Goal: Use online tool/utility: Utilize a website feature to perform a specific function

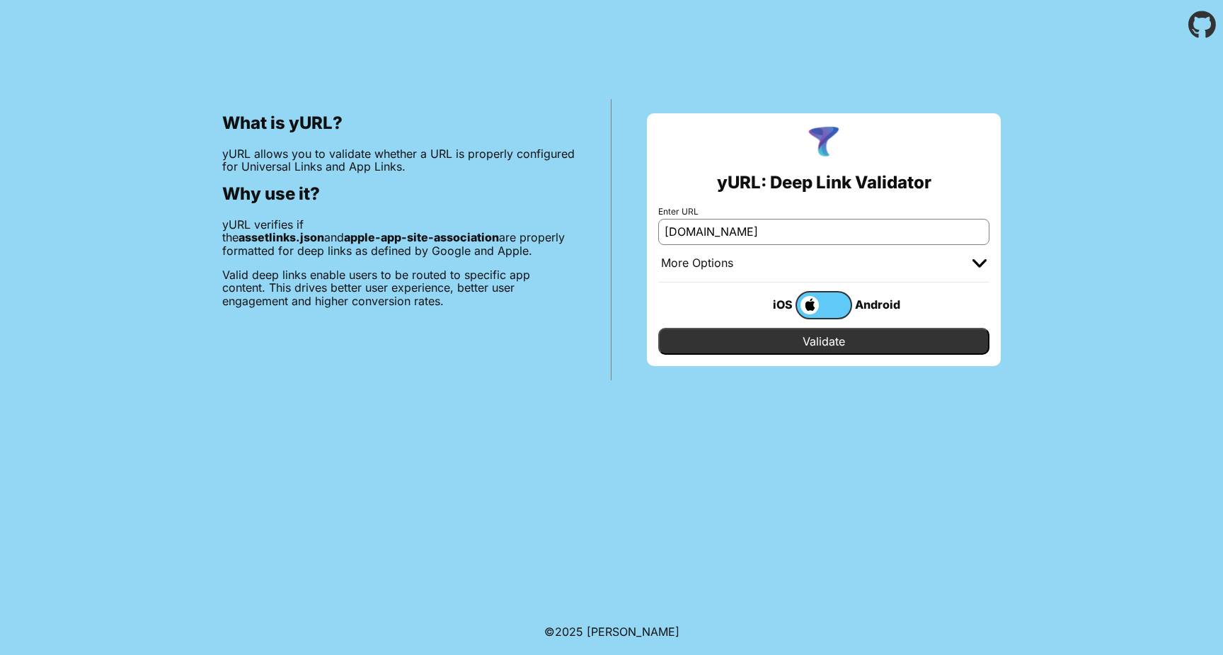
type input "acc-particuliers.engie.fr"
click at [704, 260] on div "More Options" at bounding box center [697, 263] width 72 height 14
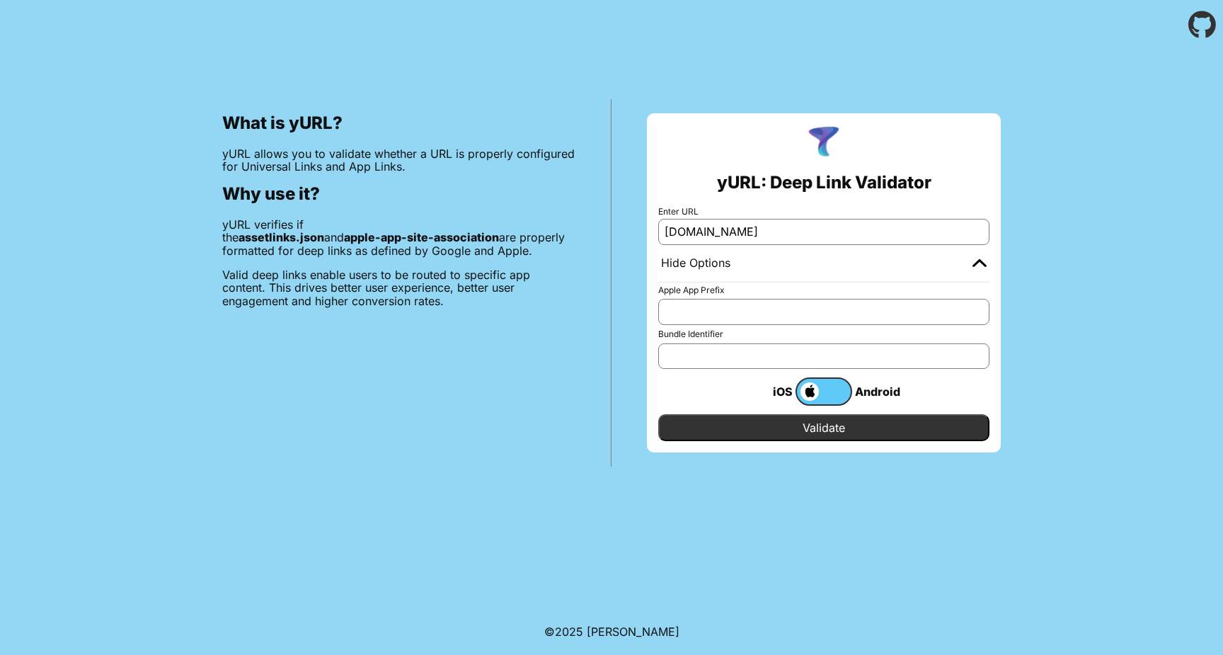
click at [779, 439] on input "Validate" at bounding box center [823, 427] width 331 height 27
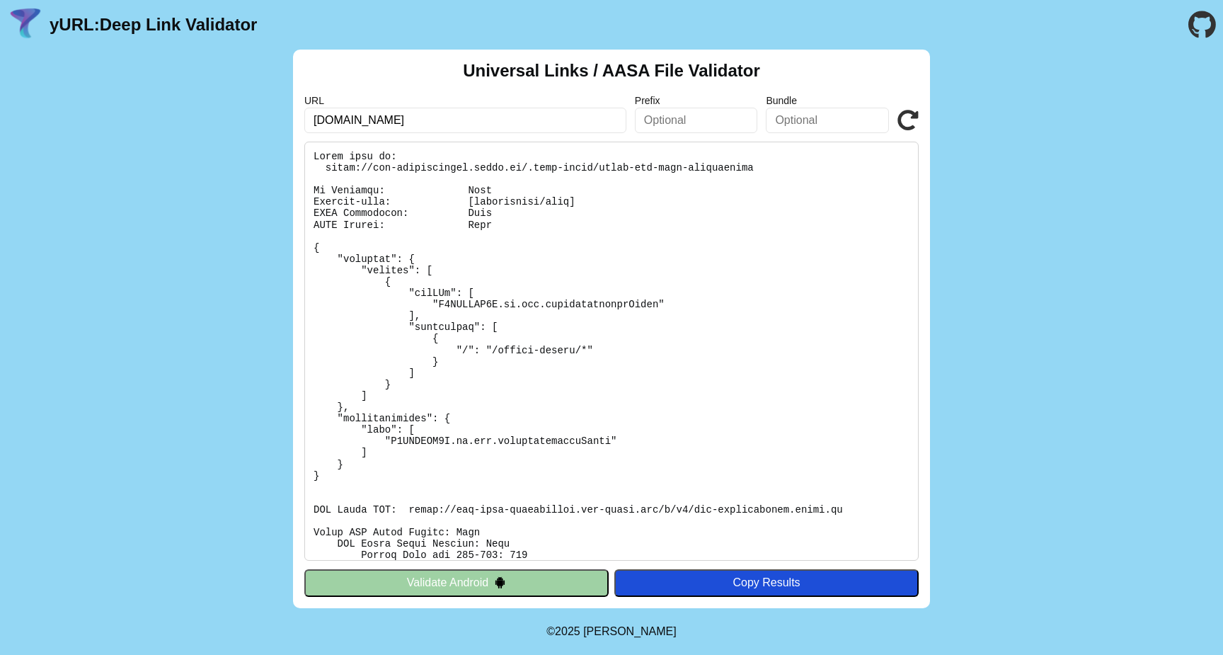
click at [563, 330] on pre at bounding box center [611, 351] width 614 height 419
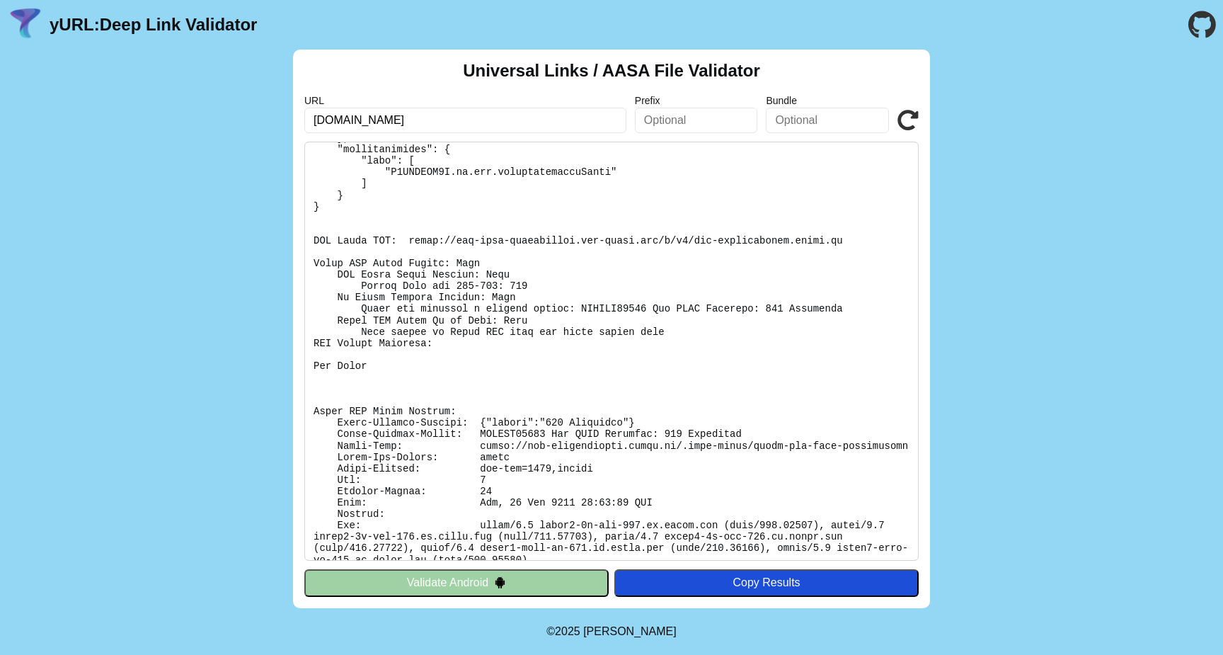
scroll to position [294, 0]
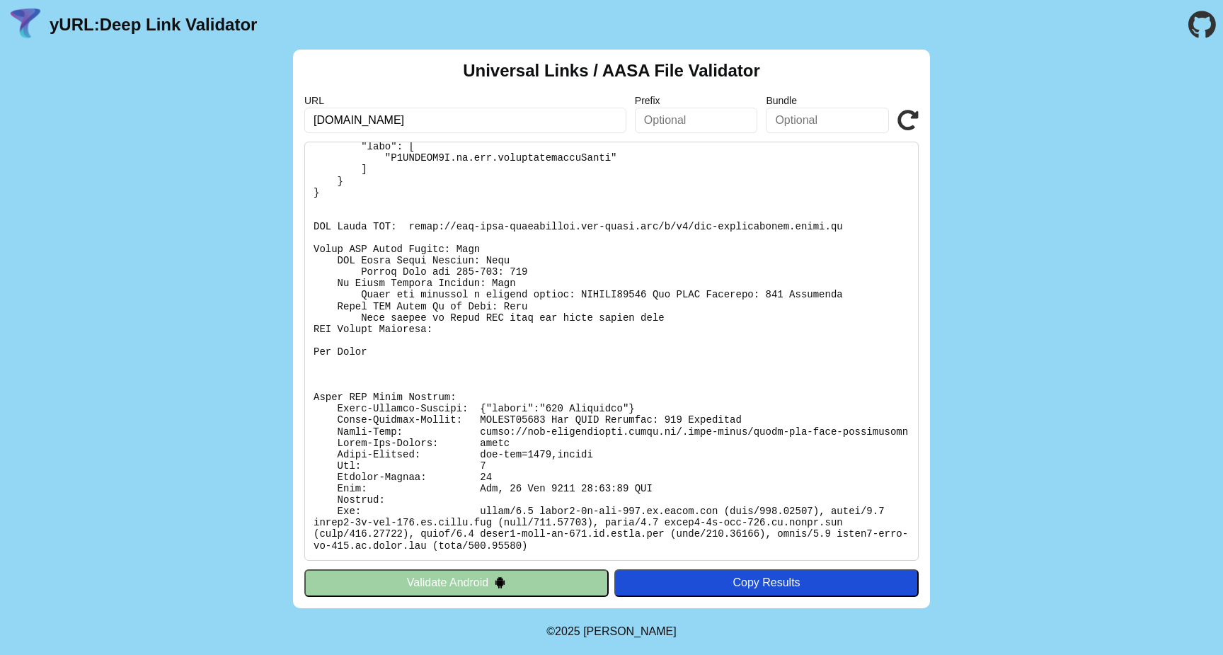
click at [437, 399] on pre at bounding box center [611, 351] width 614 height 419
click at [423, 406] on pre at bounding box center [611, 351] width 614 height 419
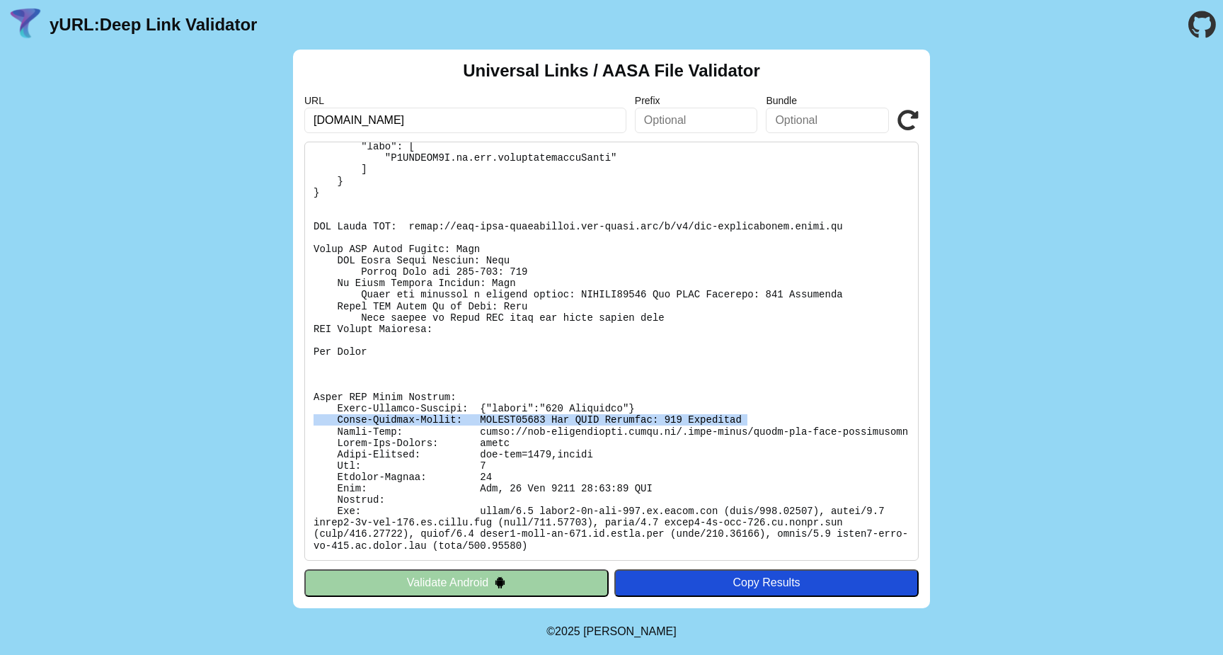
click at [423, 406] on pre at bounding box center [611, 351] width 614 height 419
click at [546, 418] on pre at bounding box center [611, 351] width 614 height 419
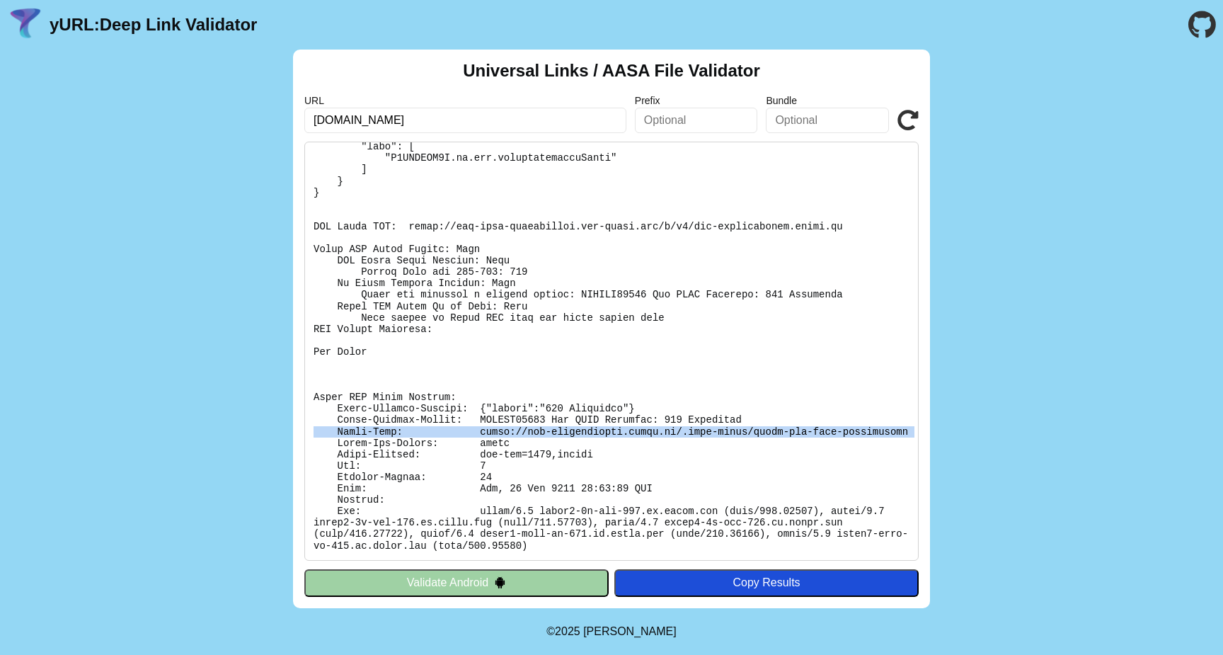
click at [546, 418] on pre at bounding box center [611, 351] width 614 height 419
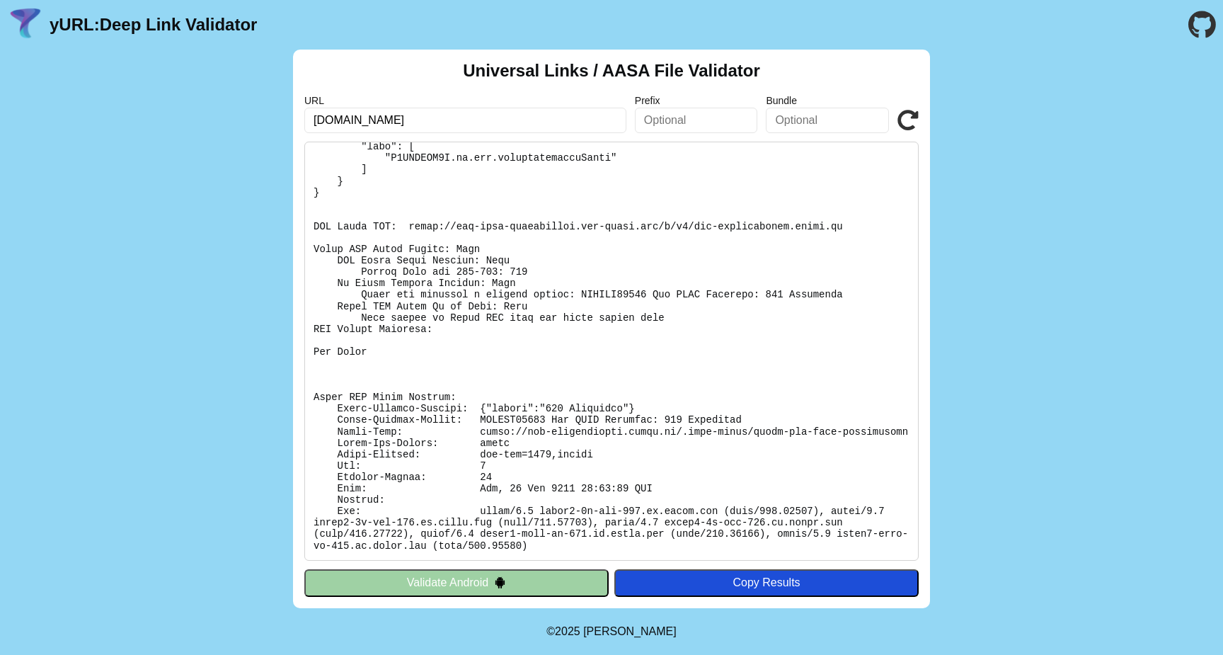
click at [629, 524] on pre at bounding box center [611, 351] width 614 height 419
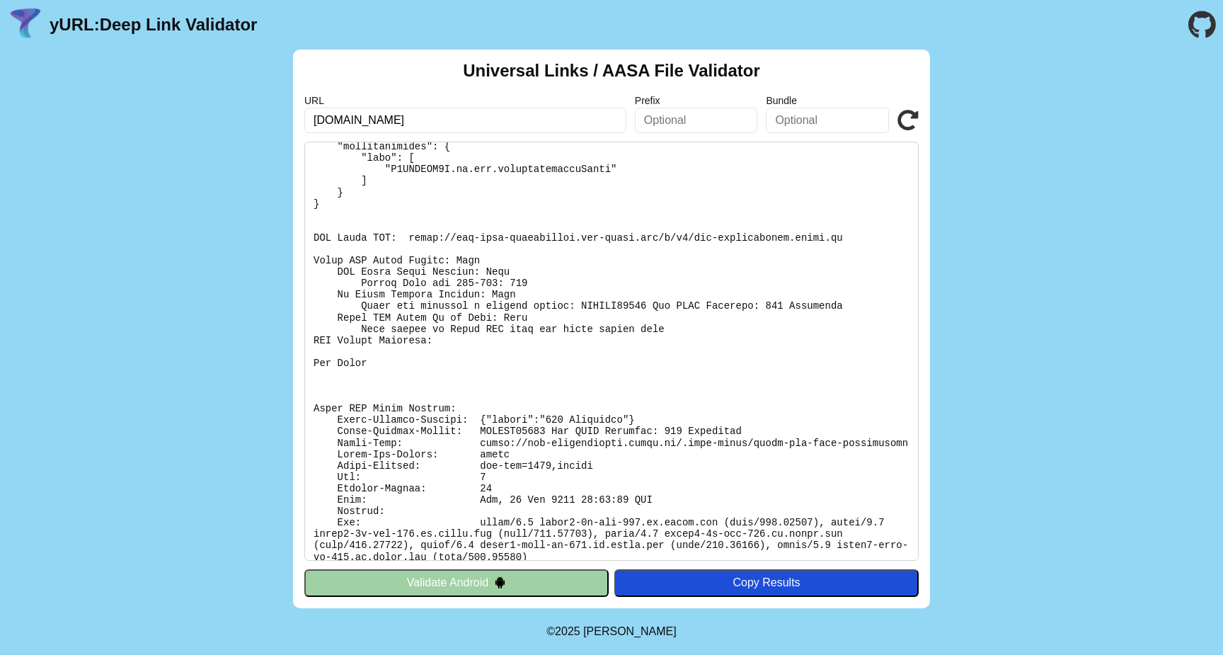
scroll to position [260, 0]
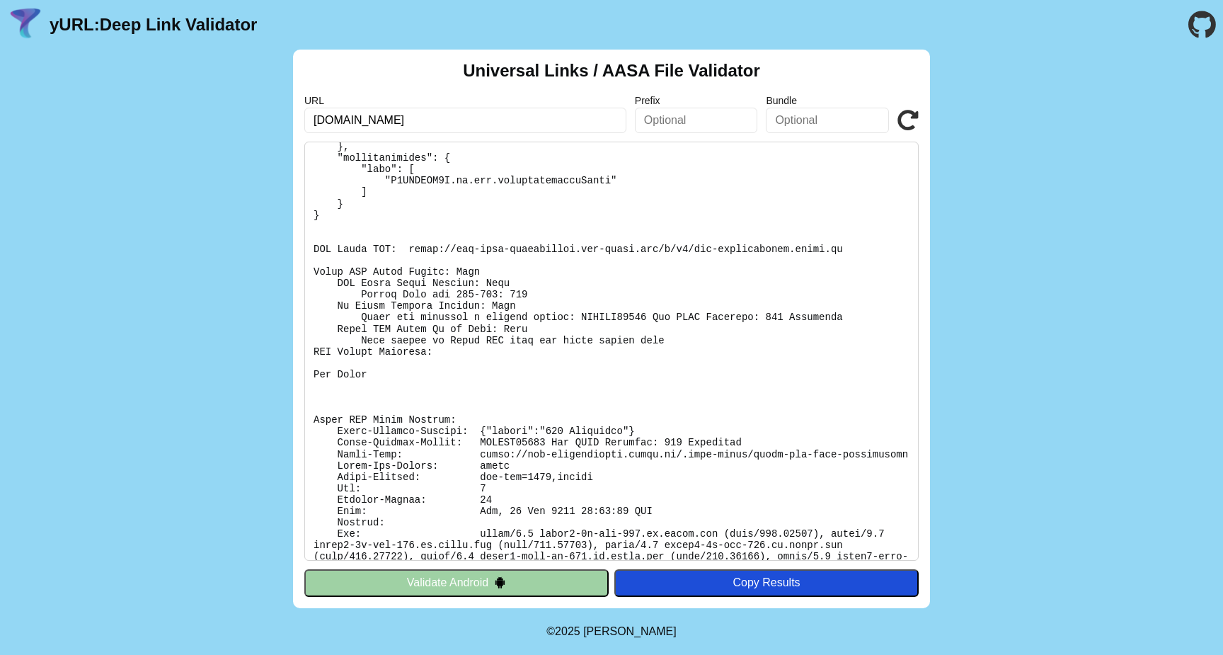
click at [312, 242] on pre at bounding box center [611, 351] width 614 height 419
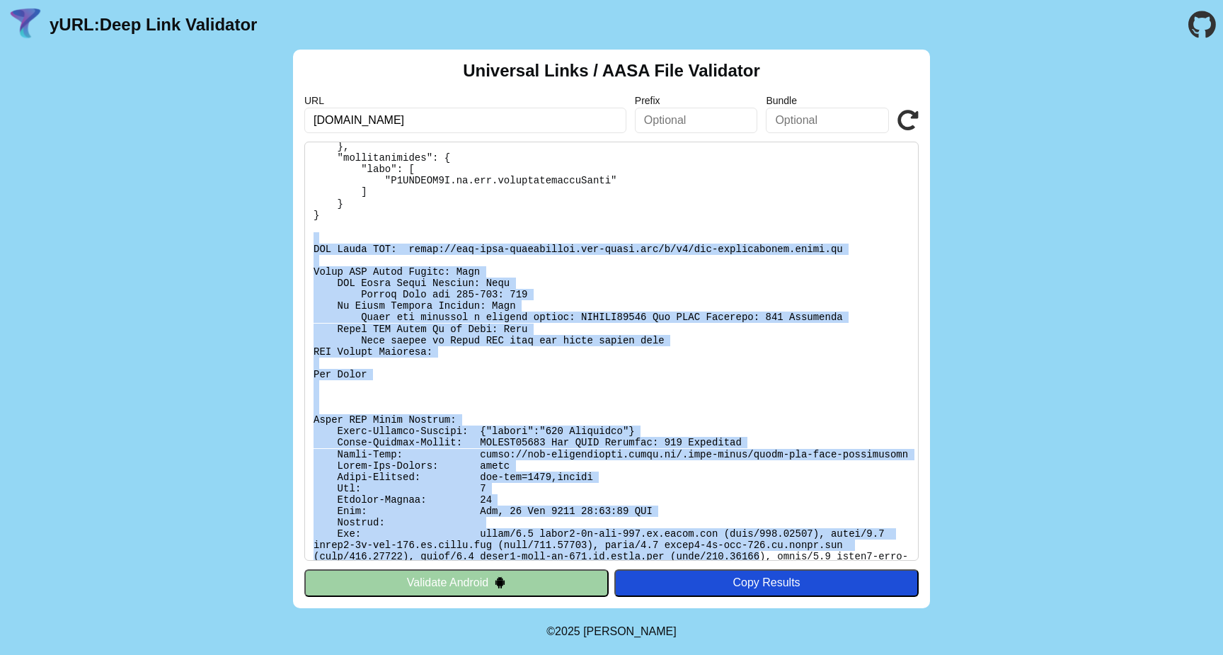
scroll to position [294, 0]
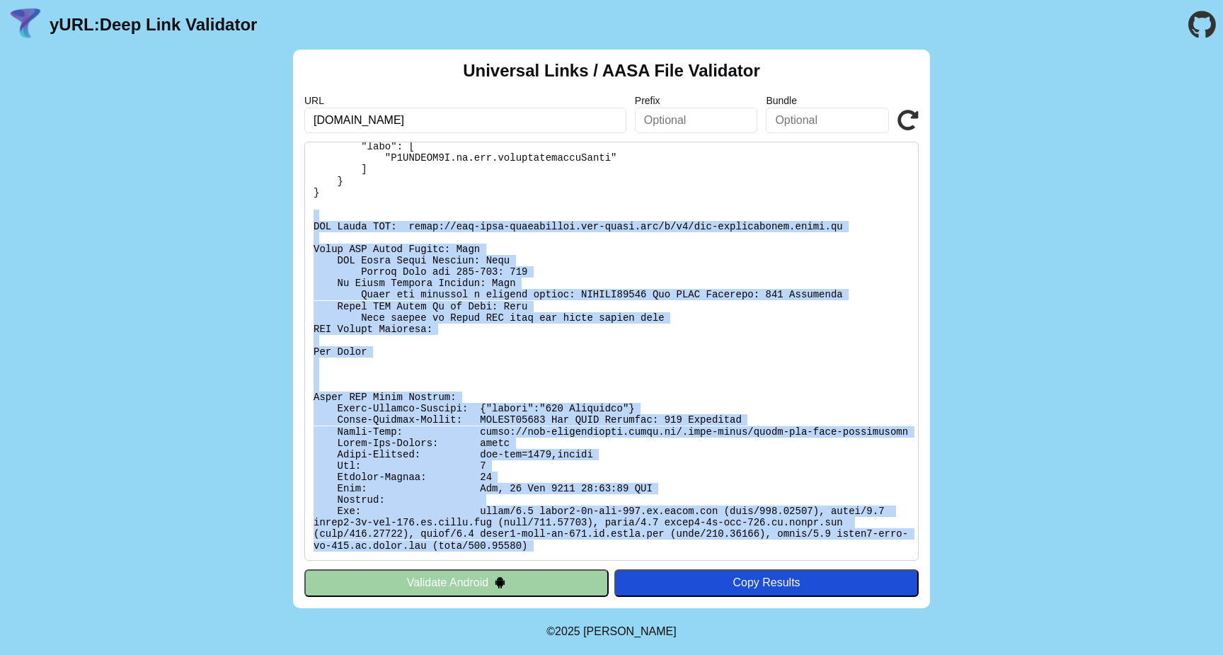
drag, startPoint x: 312, startPoint y: 242, endPoint x: 781, endPoint y: 548, distance: 559.5
click at [781, 548] on pre at bounding box center [611, 351] width 614 height 419
copy div "CDN Cache URL: https://app-site-association.cdn-apple.com/a/v1/acc-particuliers…"
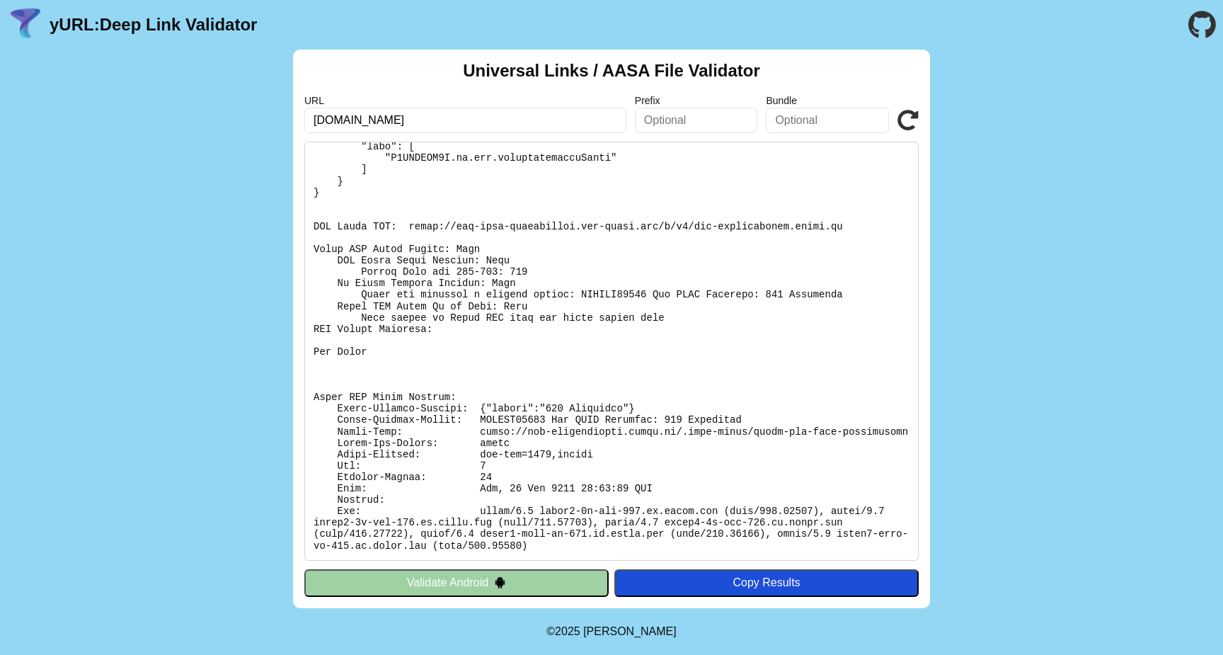
click at [702, 114] on input "text" at bounding box center [696, 120] width 123 height 25
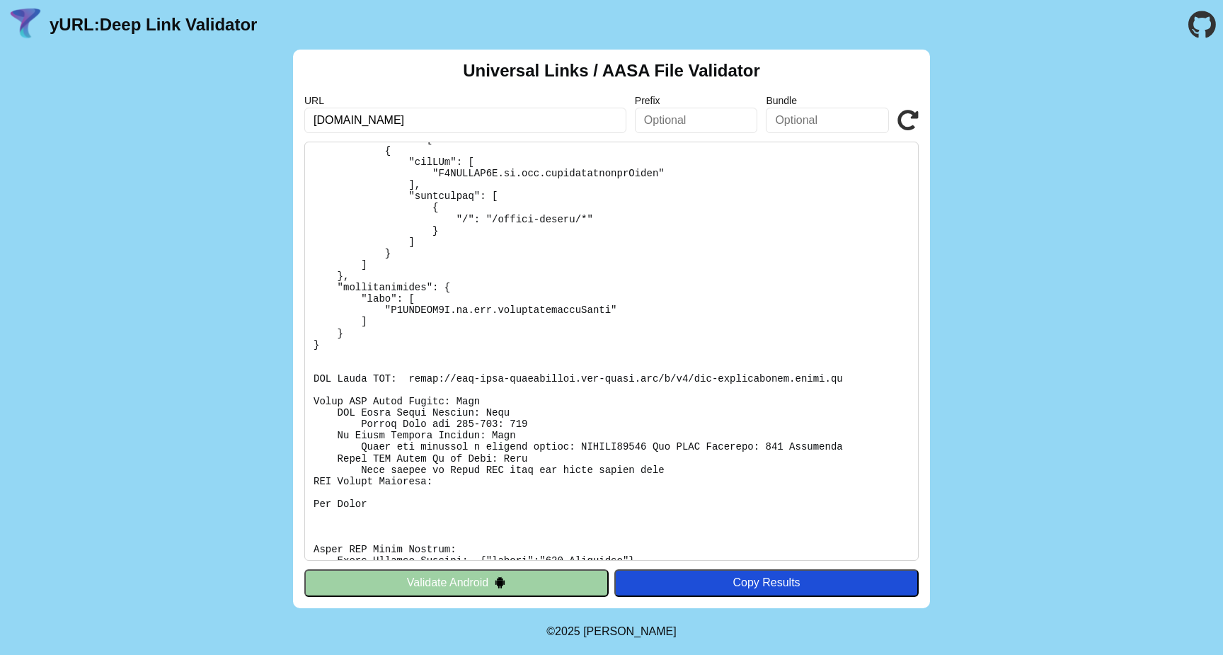
scroll to position [103, 0]
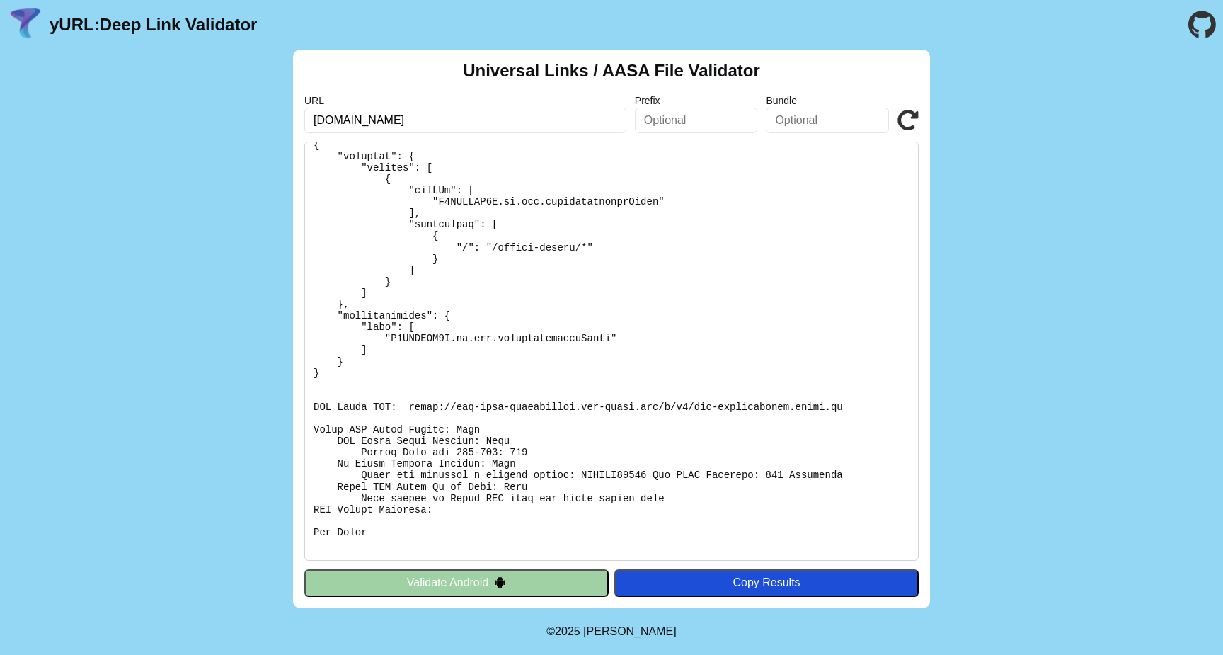
click at [609, 411] on pre at bounding box center [611, 351] width 614 height 419
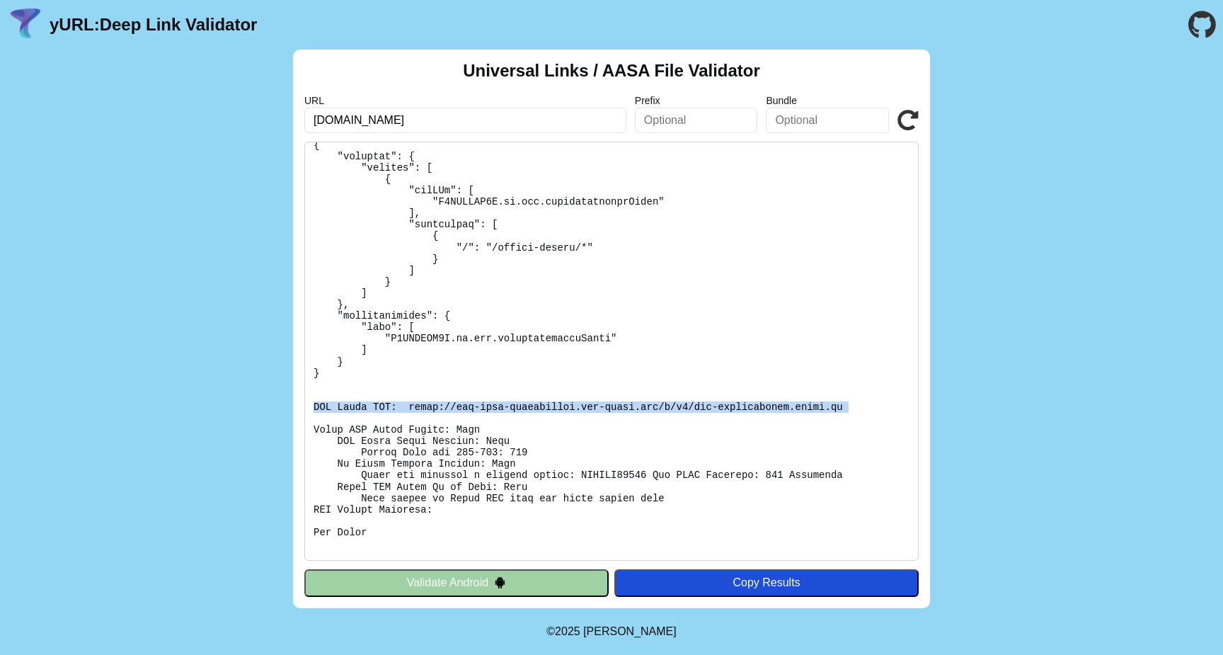
click at [609, 411] on pre at bounding box center [611, 351] width 614 height 419
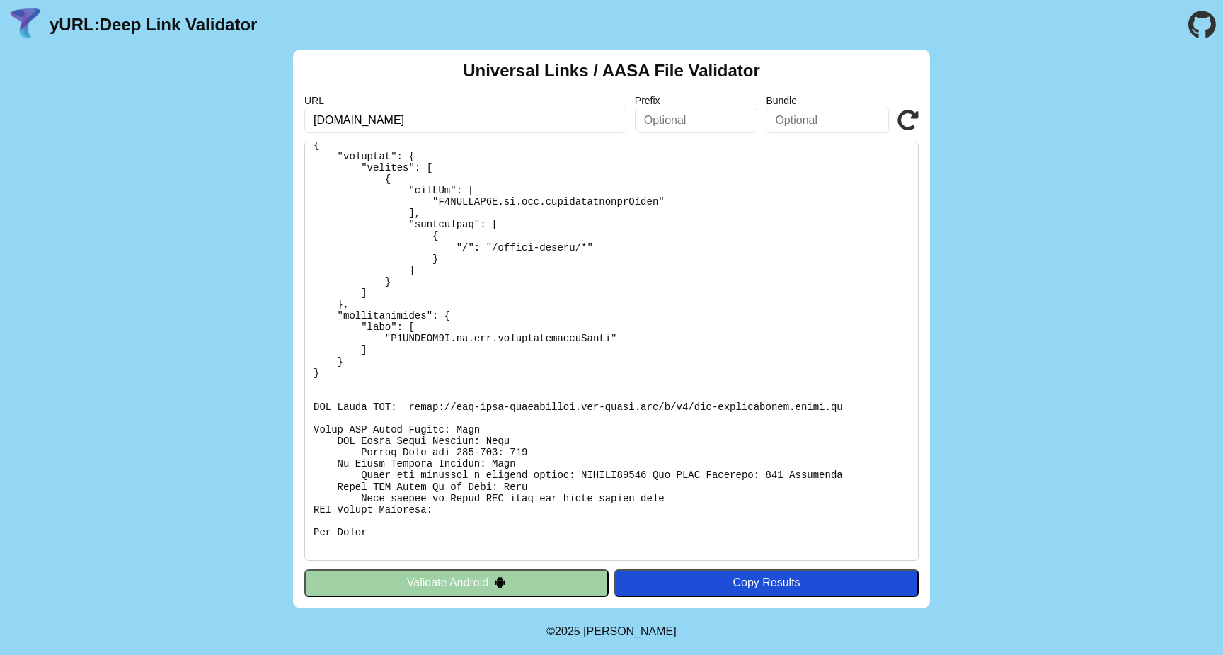
click at [590, 433] on pre at bounding box center [611, 351] width 614 height 419
click at [693, 408] on pre at bounding box center [611, 351] width 614 height 419
drag, startPoint x: 847, startPoint y: 404, endPoint x: 405, endPoint y: 410, distance: 441.7
click at [405, 410] on pre at bounding box center [611, 351] width 614 height 419
copy pre "https://app-site-association.cdn-apple.com/a/v1/acc-particuliers.engie.fr"
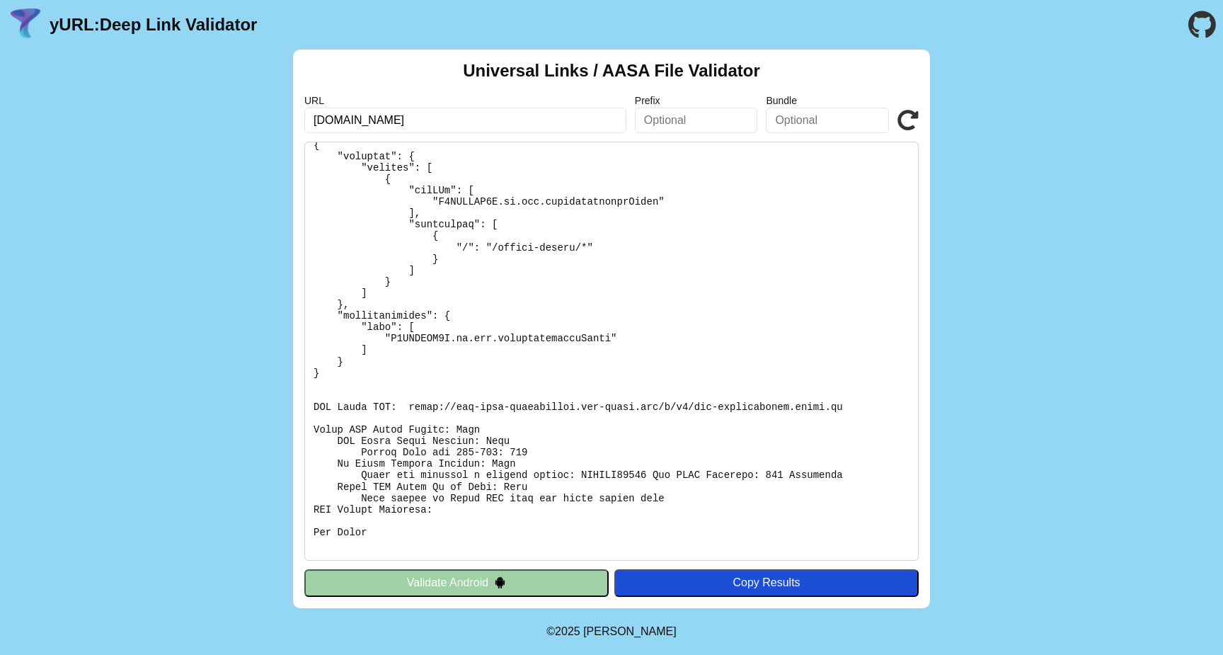
click at [339, 407] on pre at bounding box center [611, 351] width 614 height 419
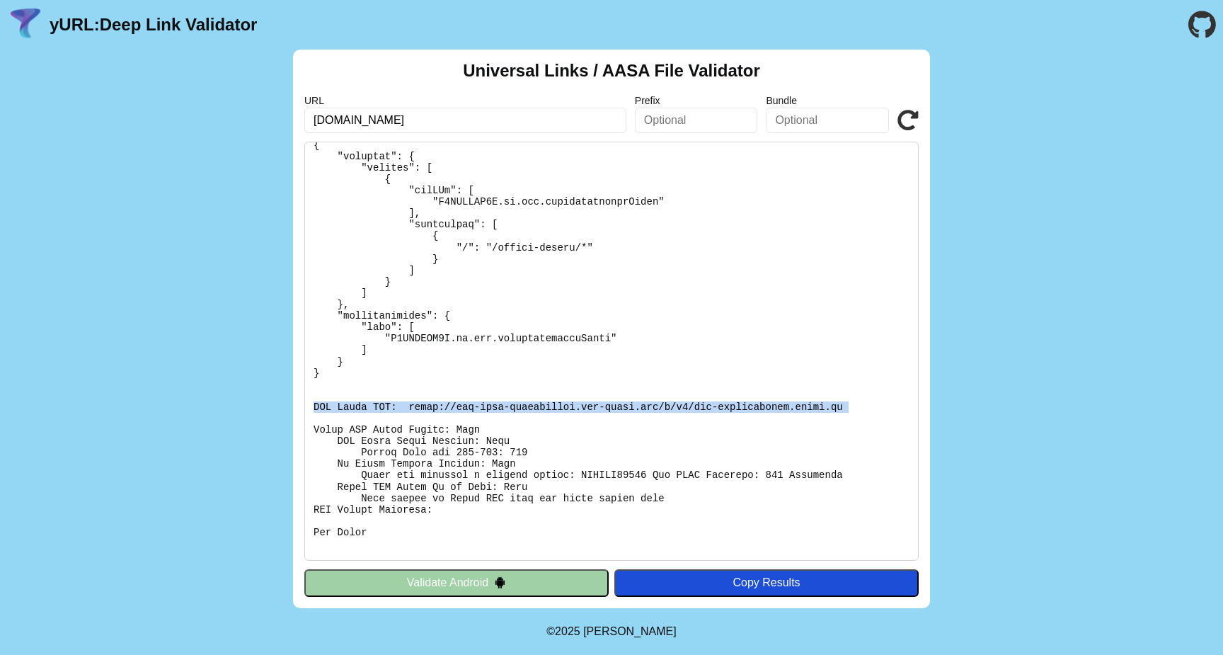
click at [339, 407] on pre at bounding box center [611, 351] width 614 height 419
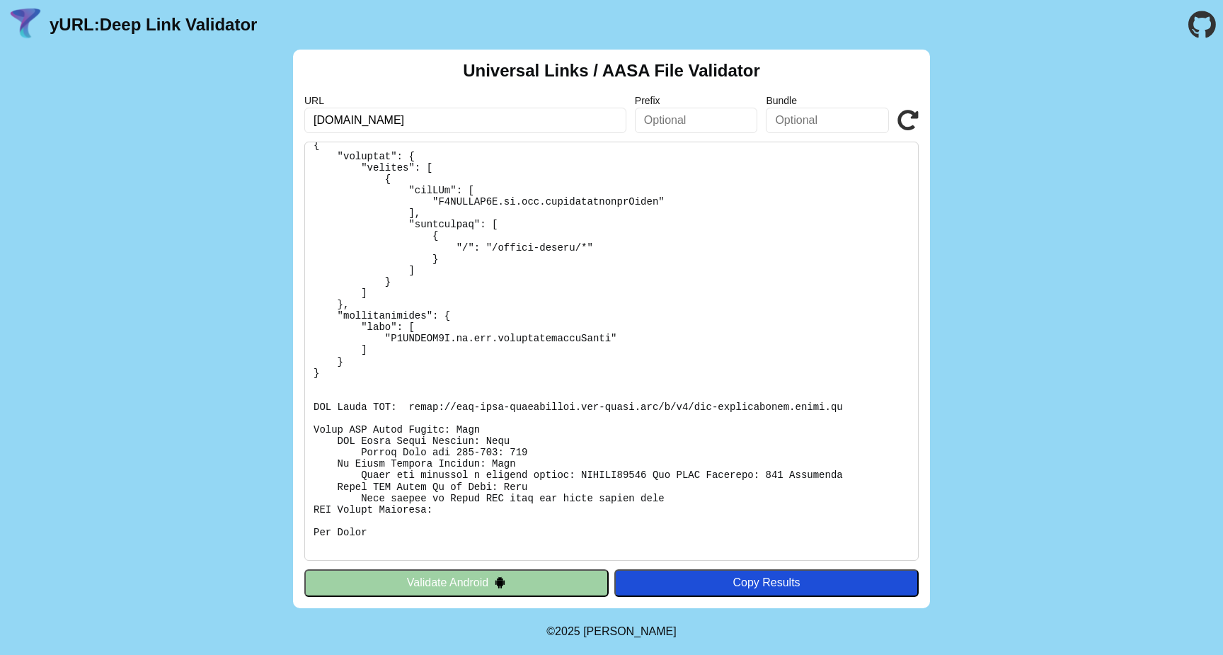
click at [362, 441] on pre at bounding box center [611, 351] width 614 height 419
click at [430, 425] on pre at bounding box center [611, 351] width 614 height 419
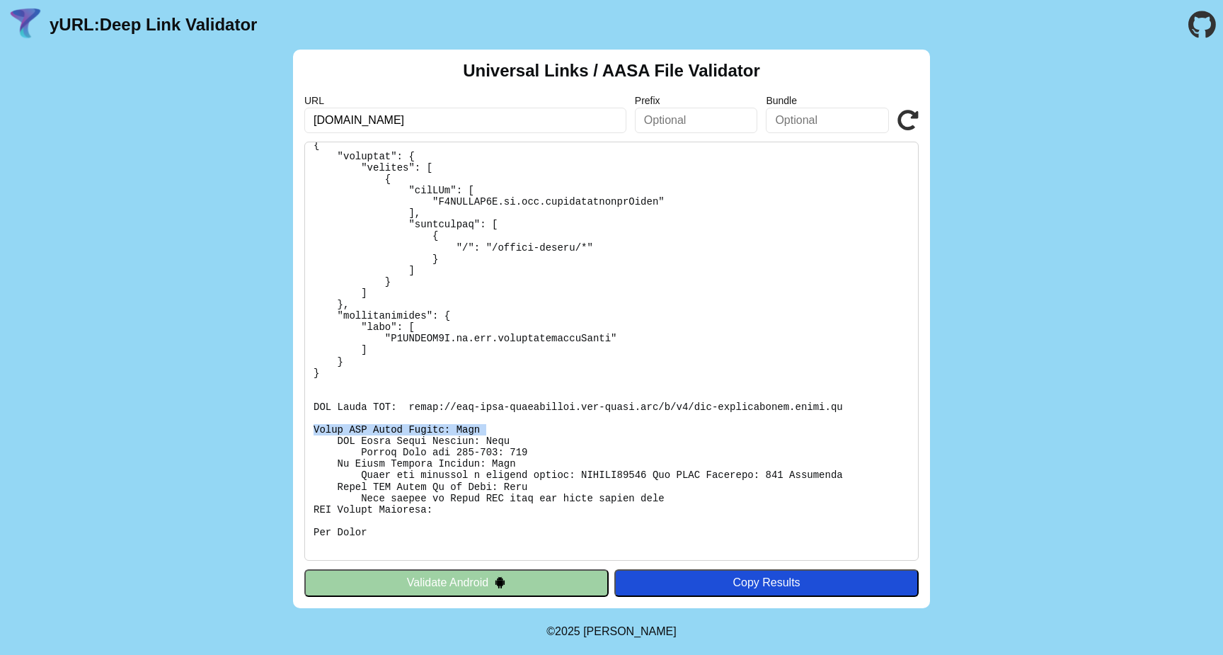
click at [430, 425] on pre at bounding box center [611, 351] width 614 height 419
click at [369, 444] on pre at bounding box center [611, 351] width 614 height 419
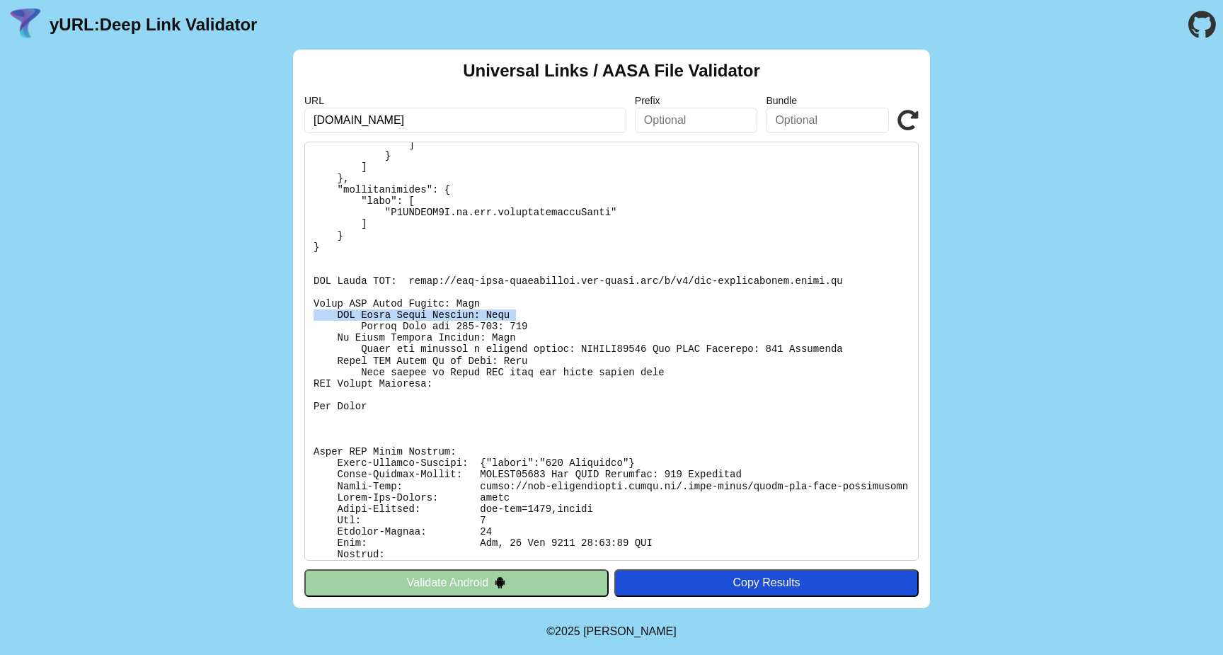
scroll to position [241, 0]
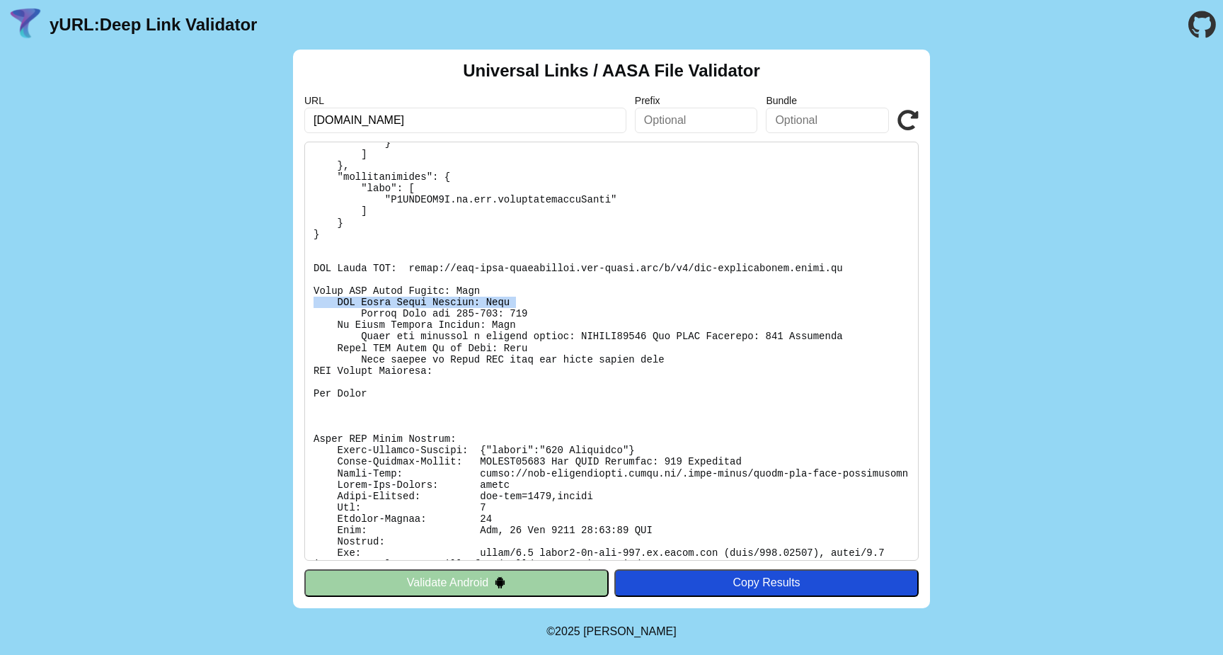
click at [455, 299] on pre at bounding box center [611, 351] width 614 height 419
drag, startPoint x: 310, startPoint y: 266, endPoint x: 391, endPoint y: 271, distance: 80.8
click at [391, 271] on pre at bounding box center [611, 351] width 614 height 419
copy pre "CDN Cache URL"
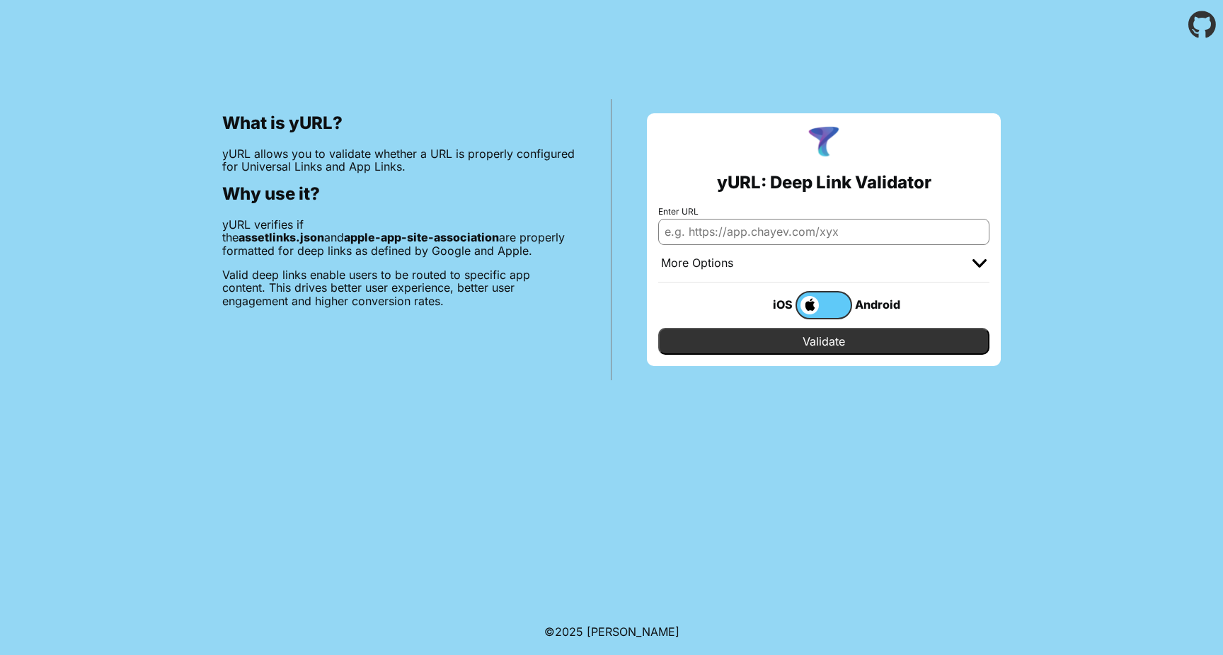
click at [766, 230] on input "Enter URL" at bounding box center [823, 231] width 331 height 25
paste input "CDN Cache URL"
type input "CDN Cache URL"
